Goal: Entertainment & Leisure: Consume media (video, audio)

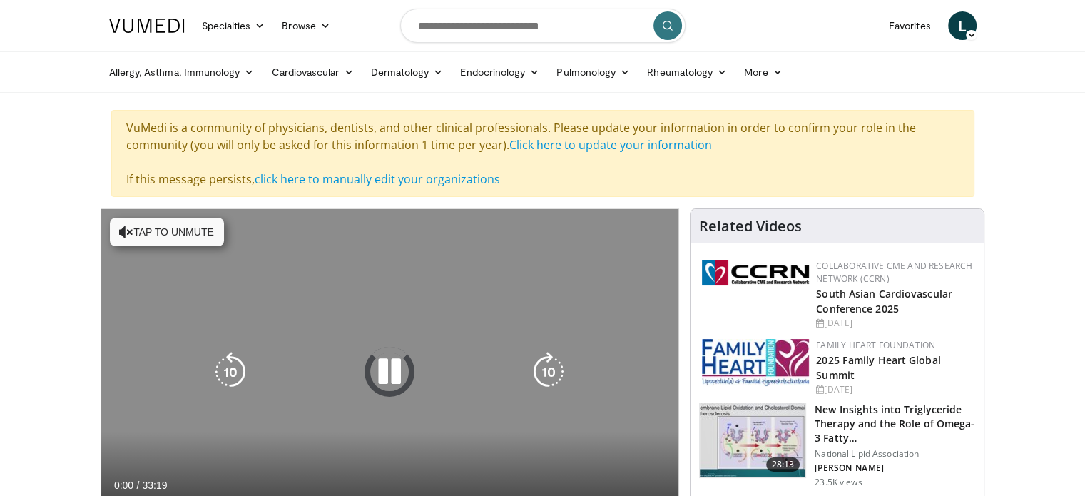
scroll to position [143, 0]
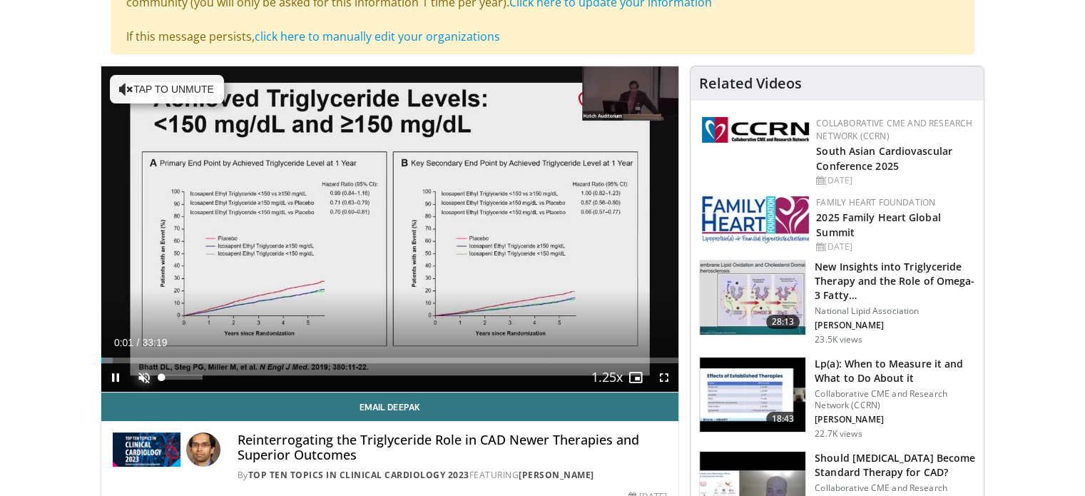
click at [143, 378] on span "Video Player" at bounding box center [144, 377] width 29 height 29
click at [119, 377] on span "Video Player" at bounding box center [115, 377] width 29 height 29
